Goal: Find specific page/section: Find specific page/section

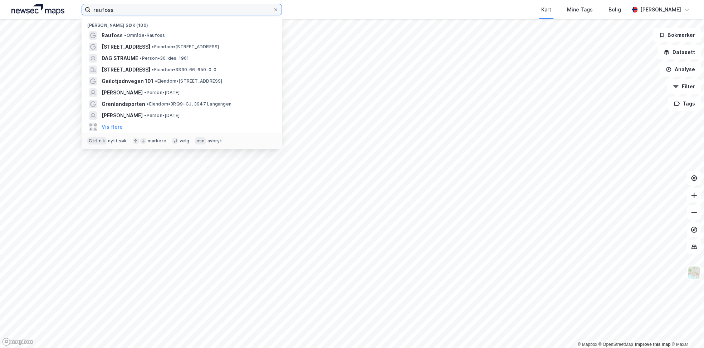
click at [165, 12] on input "raufoss" at bounding box center [181, 9] width 182 height 11
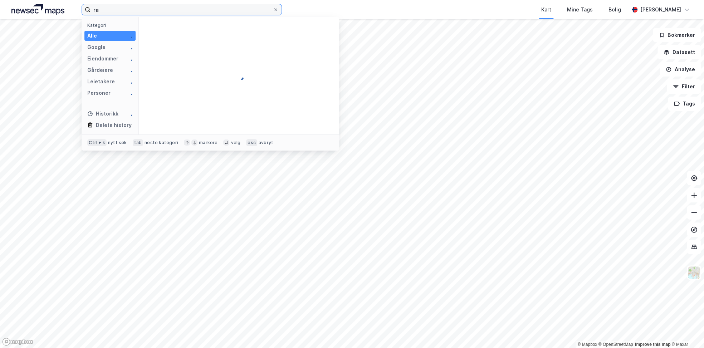
type input "r"
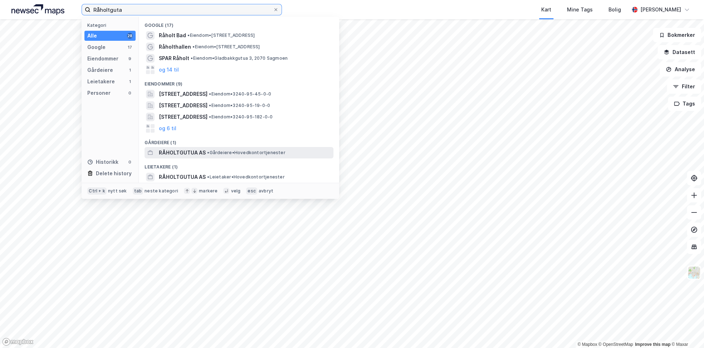
type input "Råholtguta"
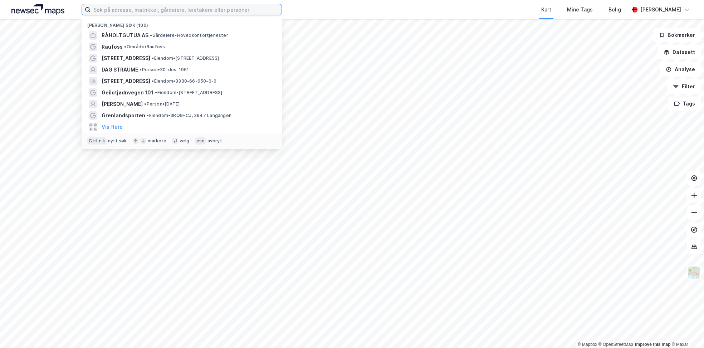
click at [156, 7] on input at bounding box center [185, 9] width 191 height 11
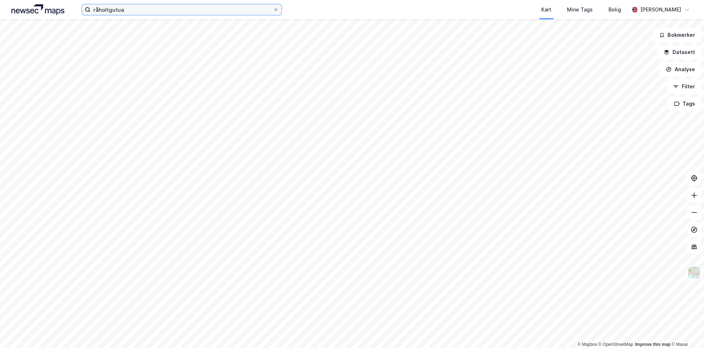
click at [146, 10] on input "råholtgutua" at bounding box center [181, 9] width 182 height 11
type input "r"
type input "råholtgutua"
click at [170, 14] on input at bounding box center [185, 9] width 191 height 11
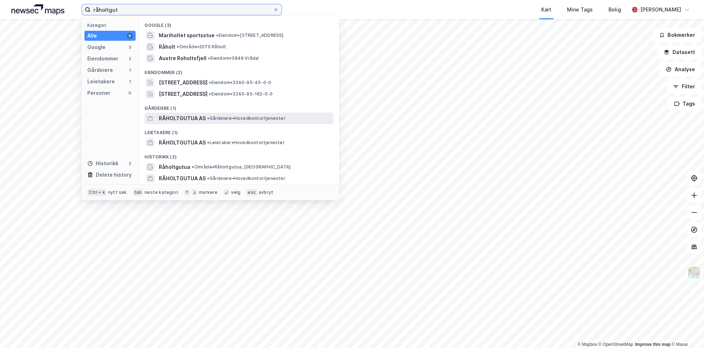
type input "råholtgut"
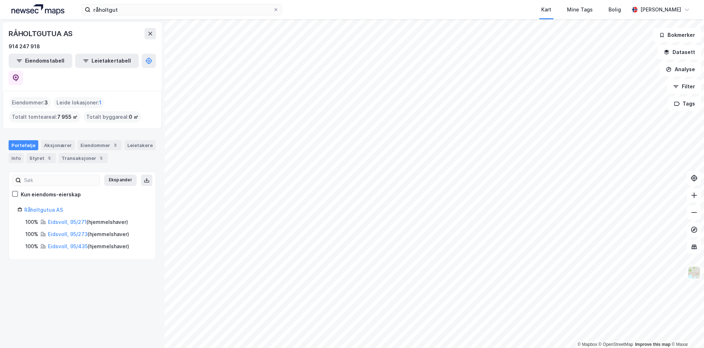
drag, startPoint x: 121, startPoint y: 35, endPoint x: 359, endPoint y: 3, distance: 239.6
click at [353, 5] on div "Kart Mine Tags Bolig" at bounding box center [472, 9] width 313 height 19
